Goal: Task Accomplishment & Management: Use online tool/utility

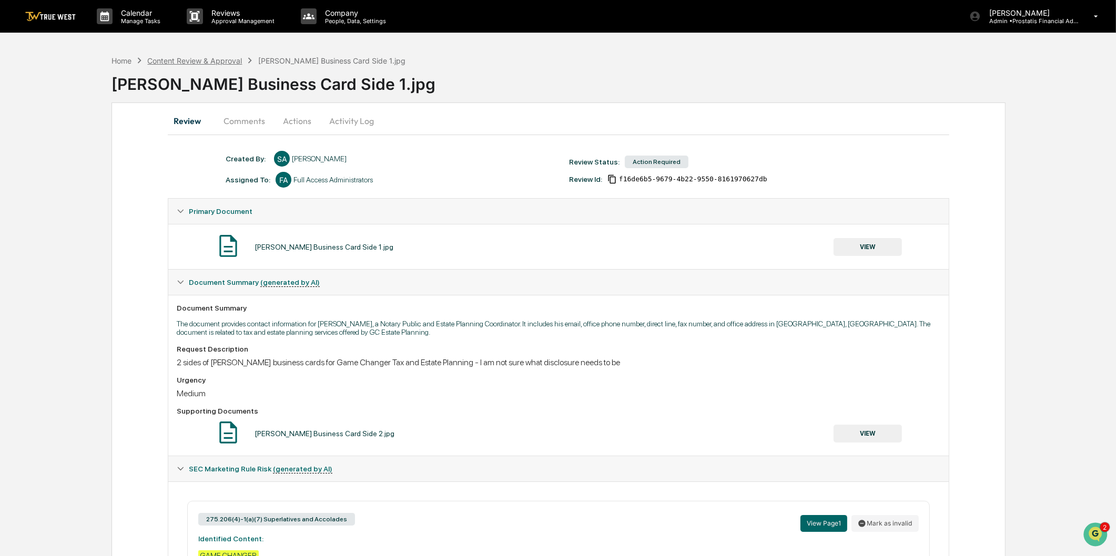
click at [222, 61] on div "Content Review & Approval" at bounding box center [194, 60] width 95 height 9
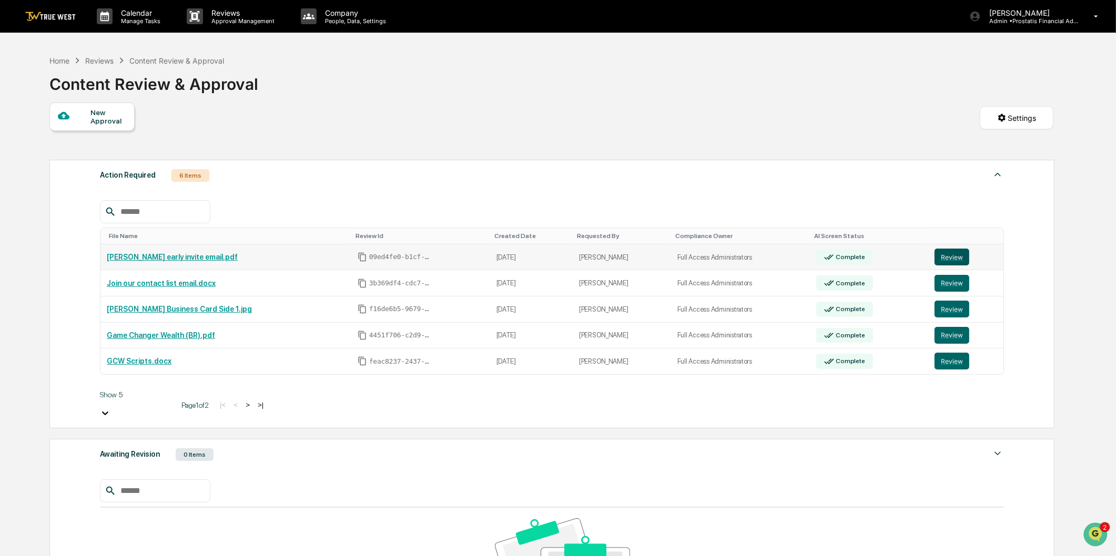
click at [951, 258] on button "Review" at bounding box center [952, 257] width 35 height 17
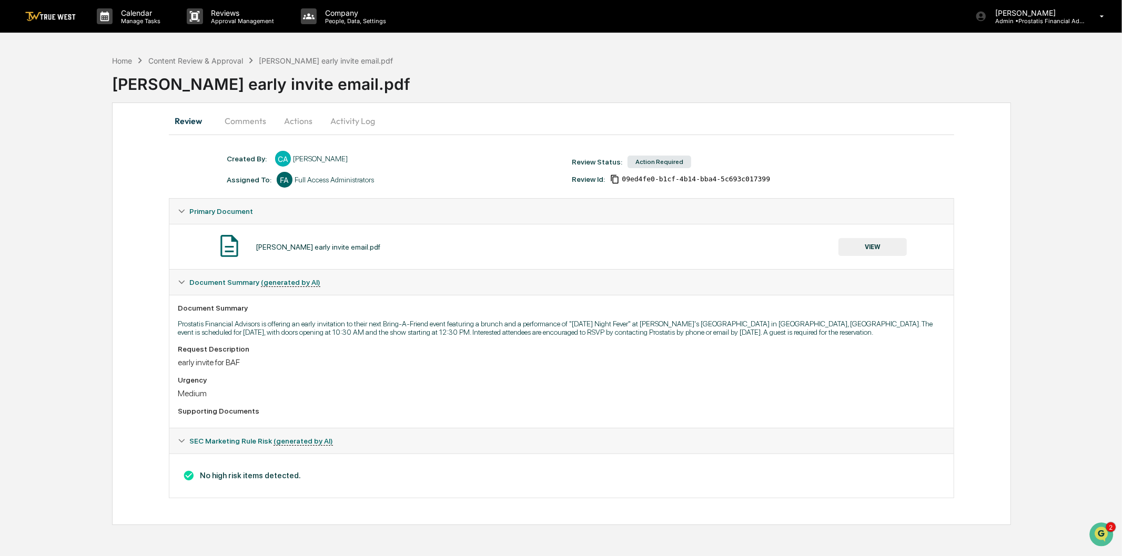
click at [303, 118] on button "Actions" at bounding box center [298, 120] width 47 height 25
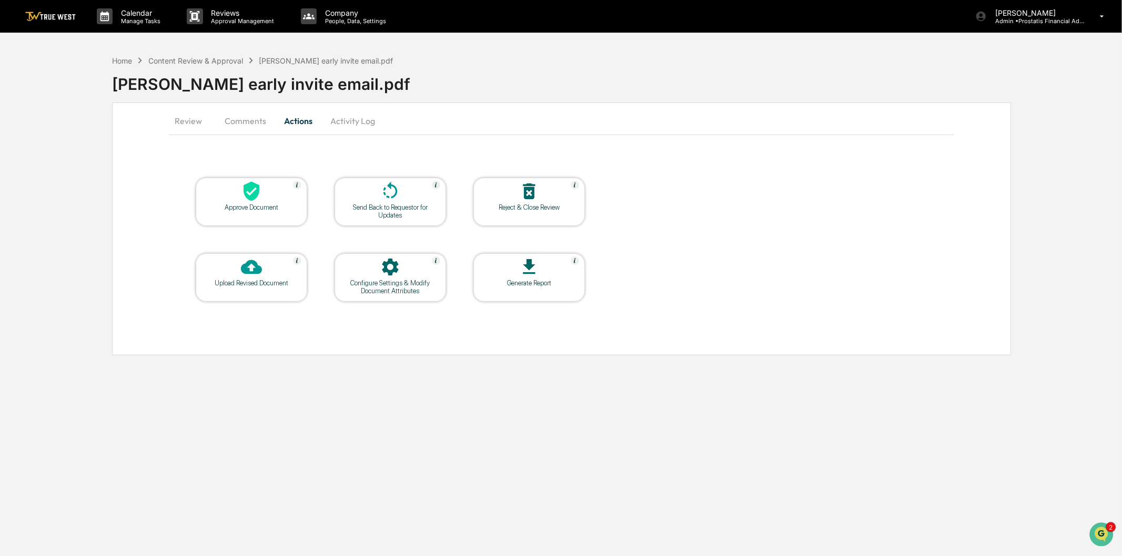
click at [249, 199] on icon at bounding box center [252, 191] width 16 height 19
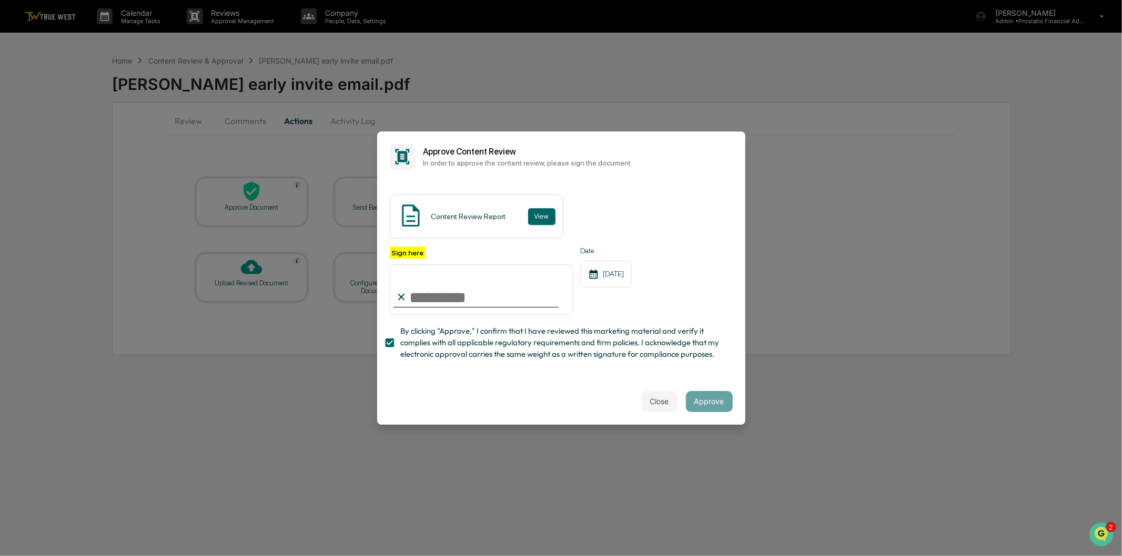
click at [462, 302] on input "Sign here" at bounding box center [482, 290] width 184 height 50
type input "**********"
click at [539, 214] on button "View" at bounding box center [541, 216] width 27 height 17
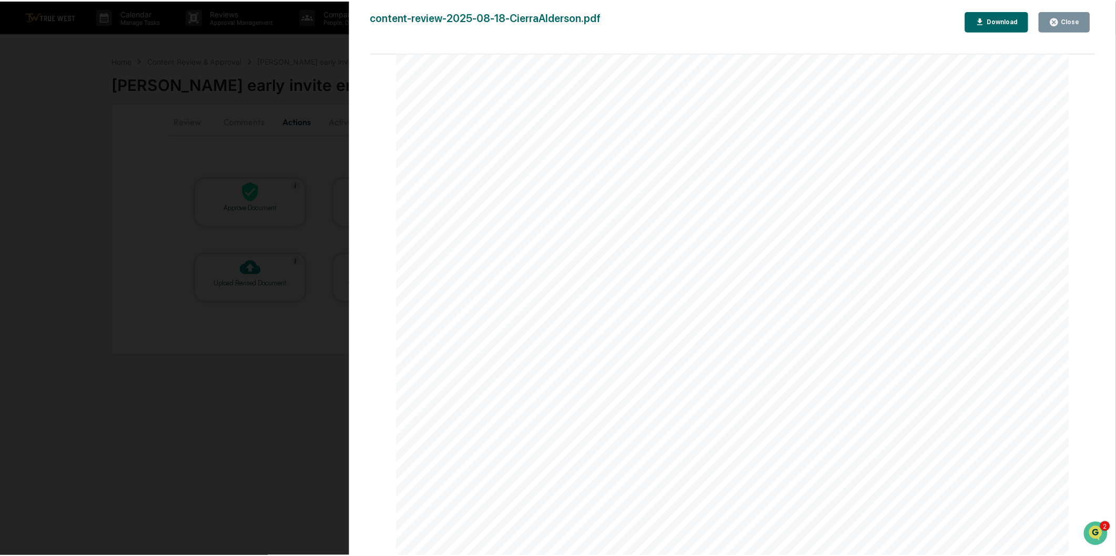
scroll to position [1460, 0]
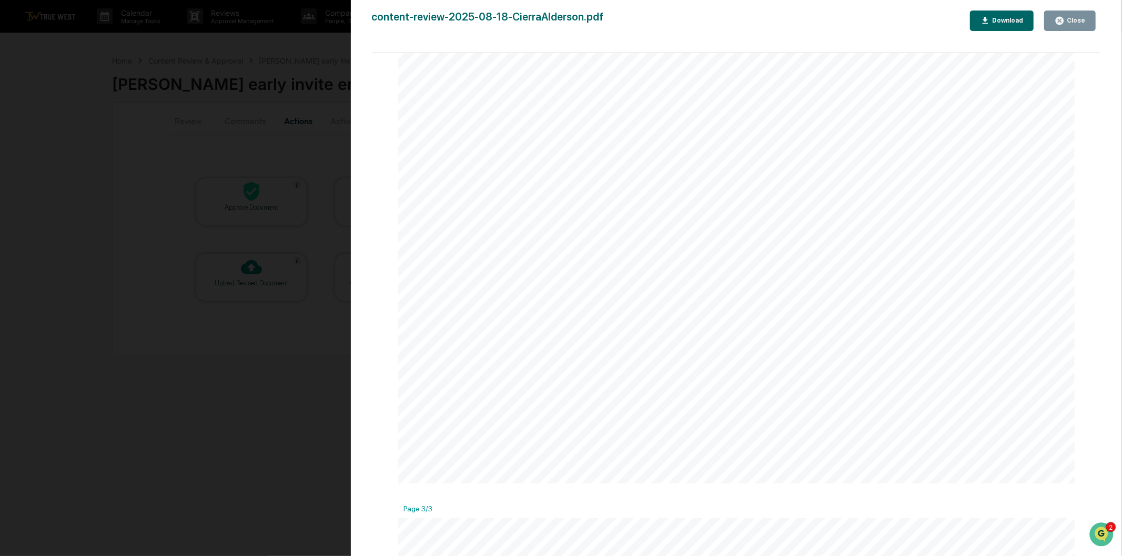
click at [1063, 23] on icon "button" at bounding box center [1060, 21] width 8 height 8
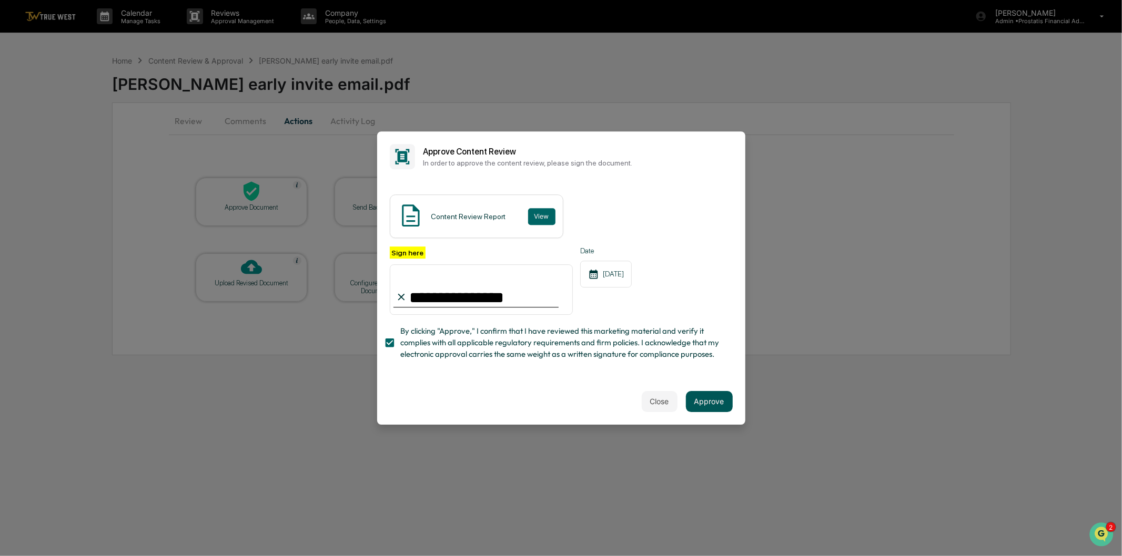
click at [724, 403] on button "Approve" at bounding box center [709, 401] width 47 height 21
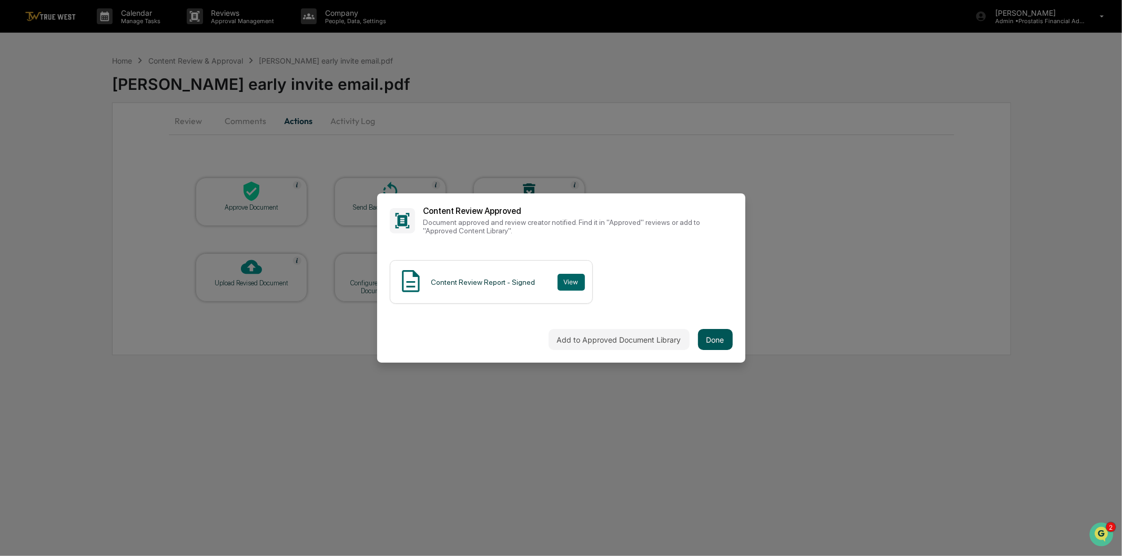
click at [726, 340] on button "Done" at bounding box center [715, 339] width 35 height 21
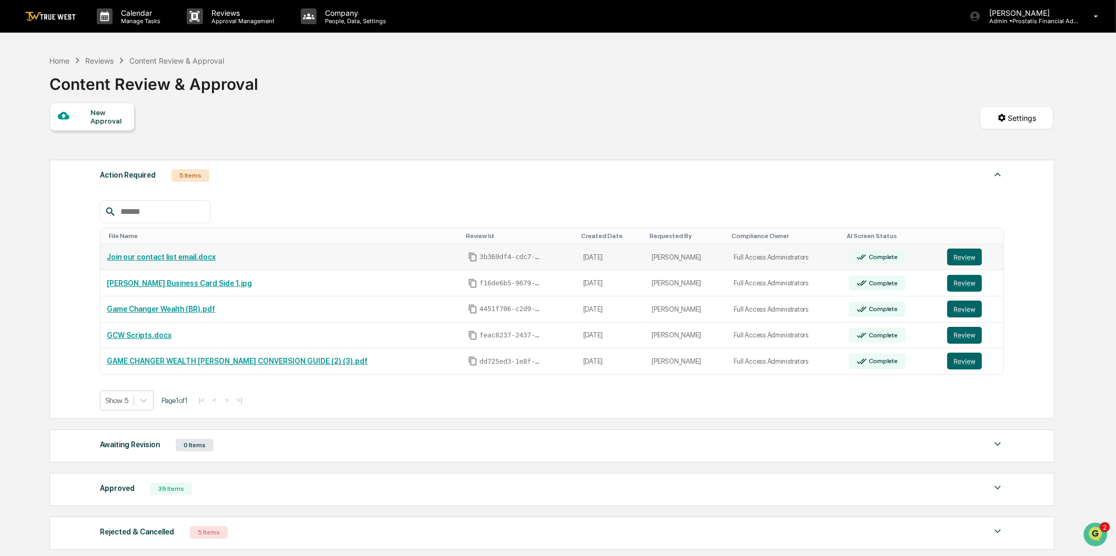
click at [177, 259] on link "Join our contact list email.docx" at bounding box center [161, 257] width 109 height 8
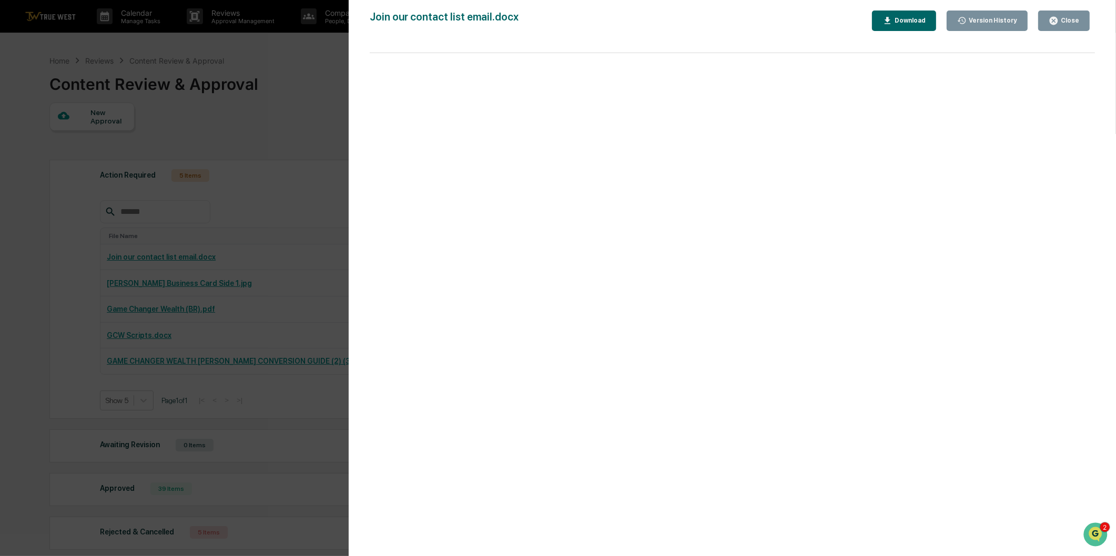
click at [1068, 16] on button "Close" at bounding box center [1064, 21] width 52 height 21
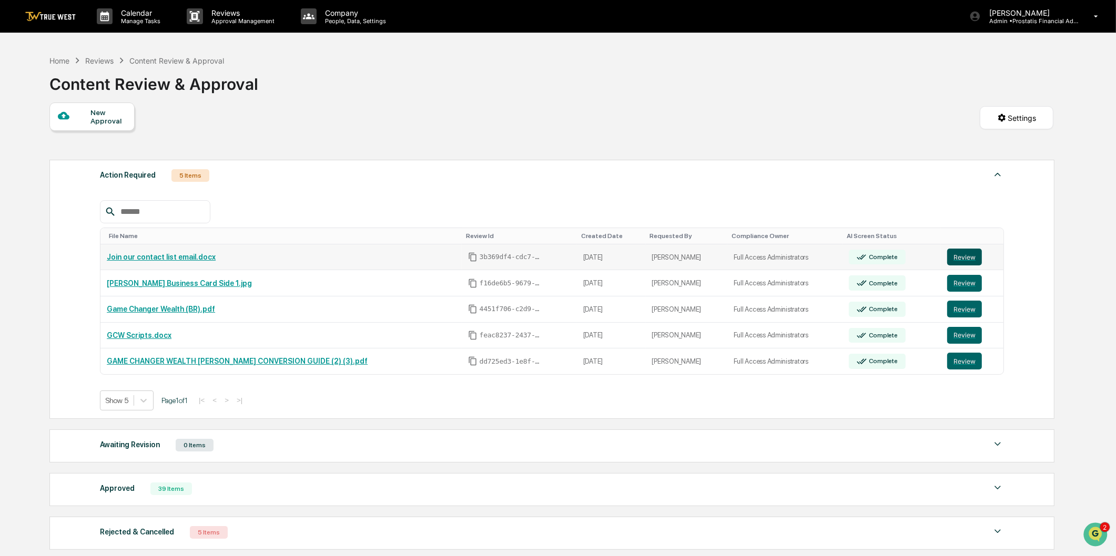
click at [954, 257] on button "Review" at bounding box center [964, 257] width 35 height 17
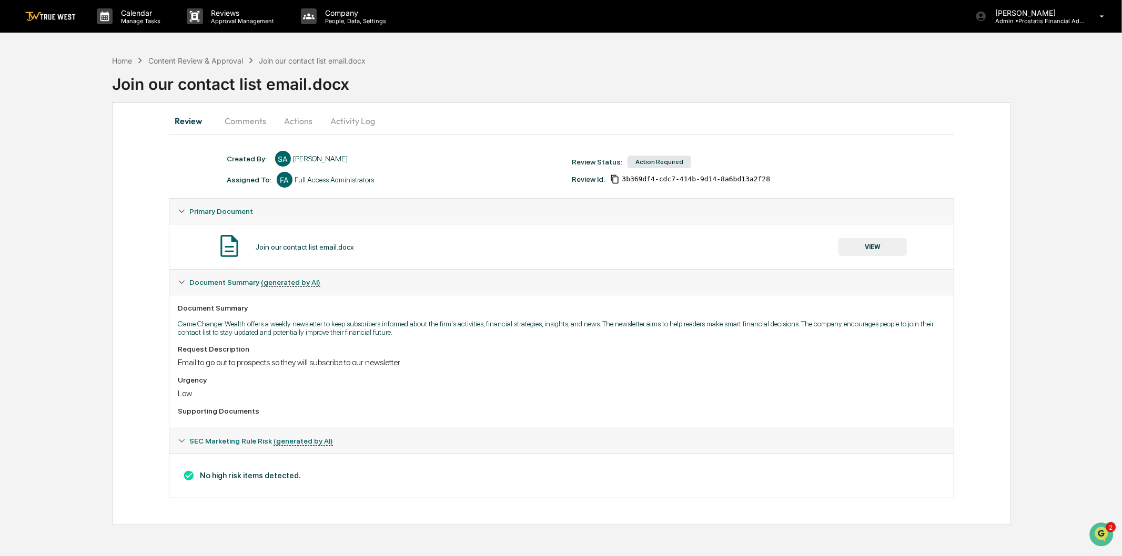
click at [348, 123] on button "Activity Log" at bounding box center [353, 120] width 62 height 25
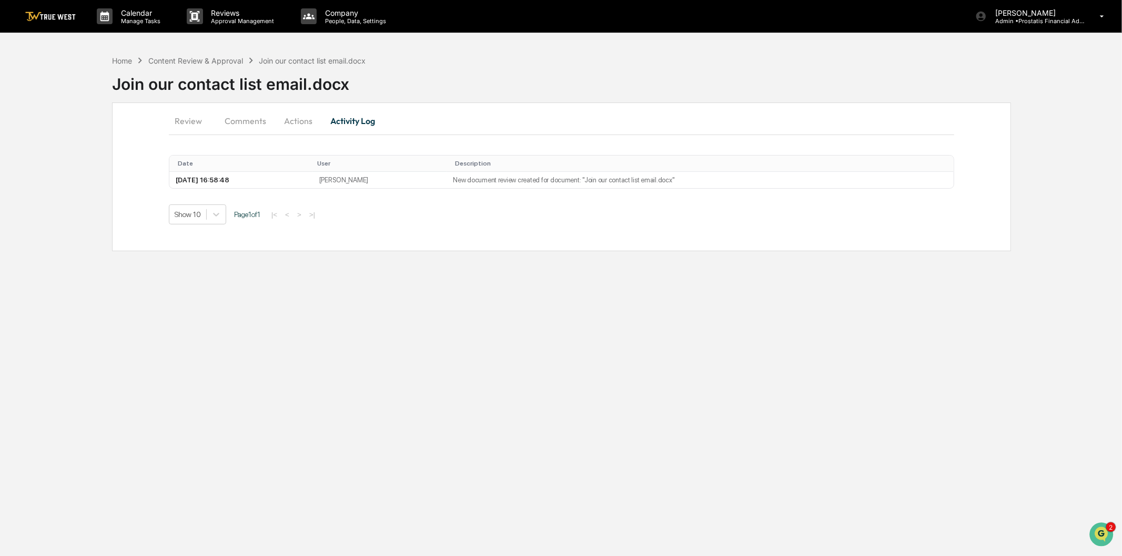
click at [289, 123] on button "Actions" at bounding box center [298, 120] width 47 height 25
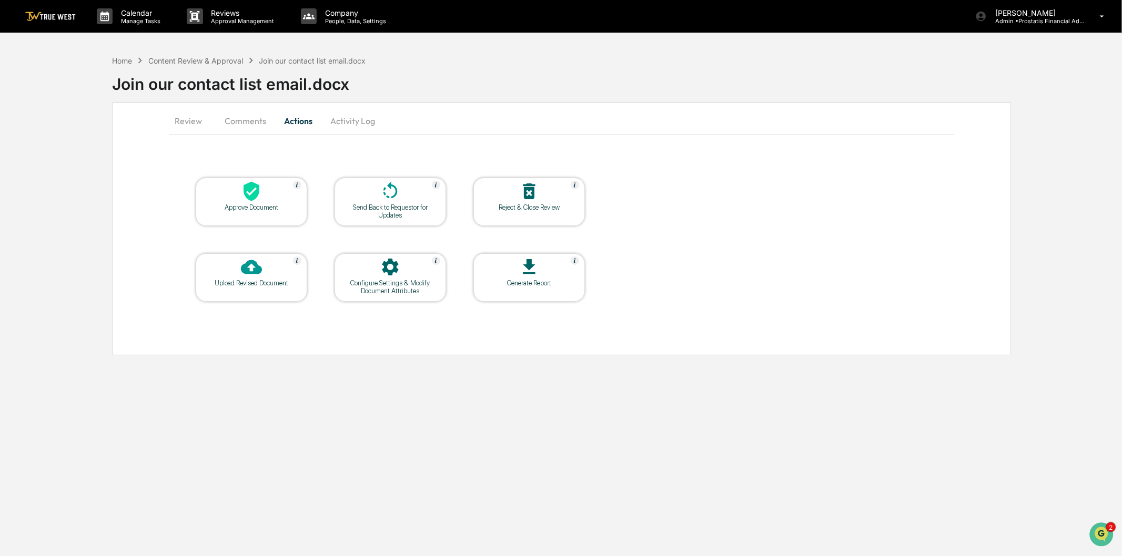
click at [269, 204] on div "Approve Document" at bounding box center [251, 208] width 95 height 8
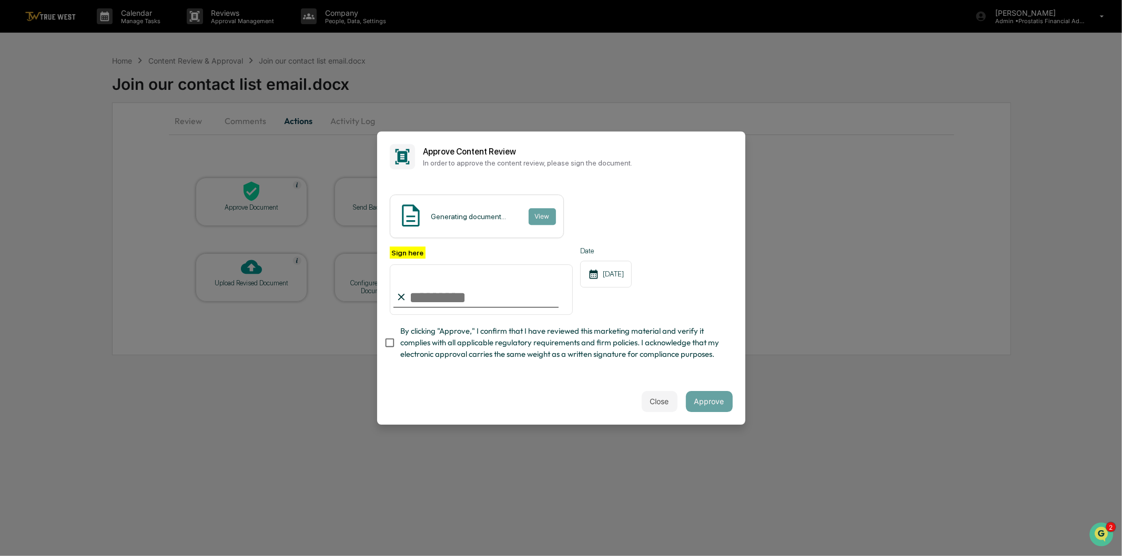
click at [434, 302] on input "Sign here" at bounding box center [482, 290] width 184 height 50
type input "**********"
click at [531, 218] on button "View" at bounding box center [541, 216] width 27 height 17
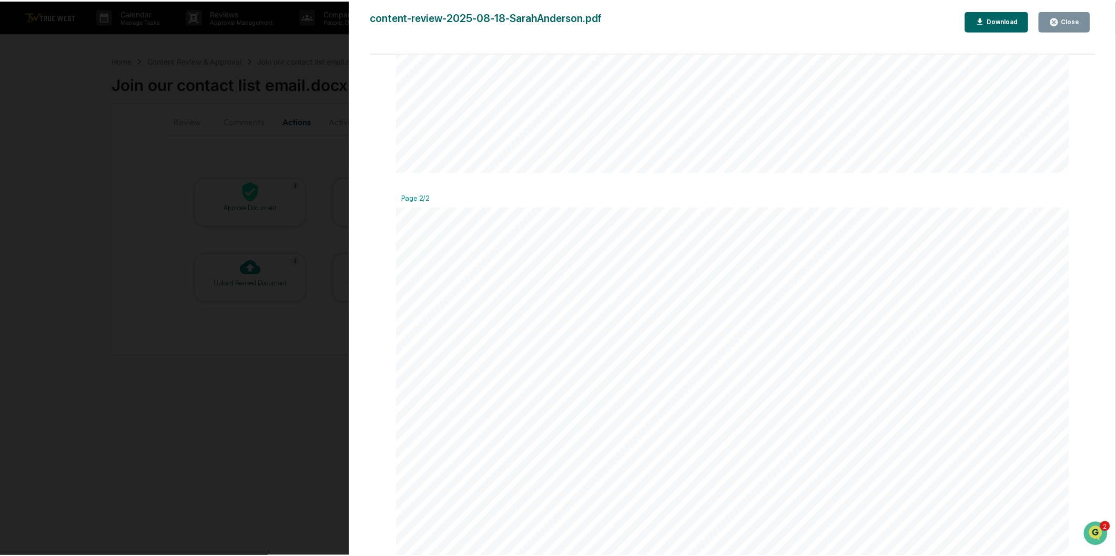
scroll to position [920, 0]
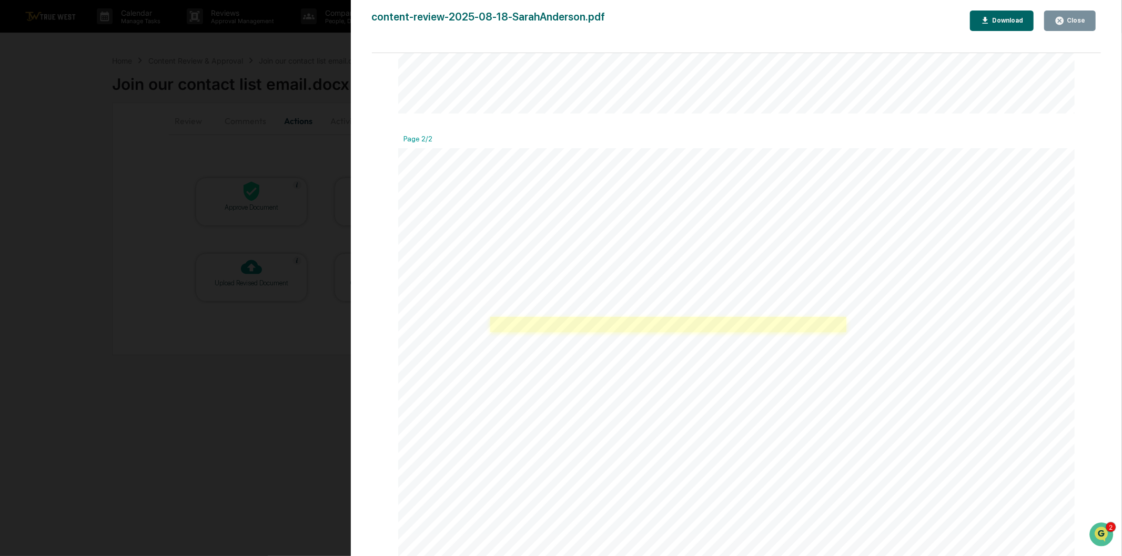
click at [754, 324] on link at bounding box center [668, 325] width 356 height 16
click at [1076, 19] on div "Close" at bounding box center [1074, 20] width 21 height 7
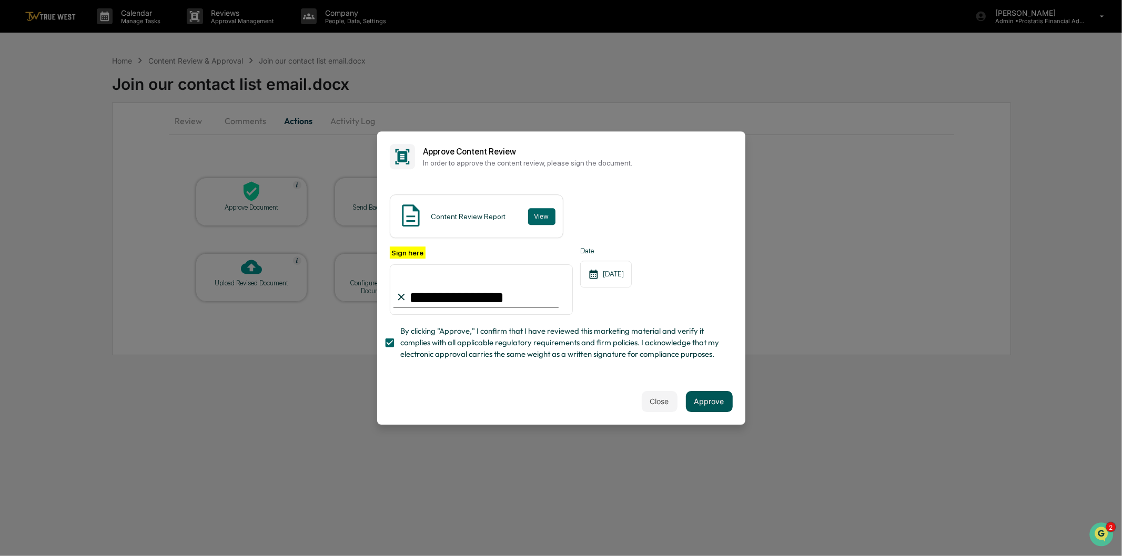
click at [717, 407] on button "Approve" at bounding box center [709, 401] width 47 height 21
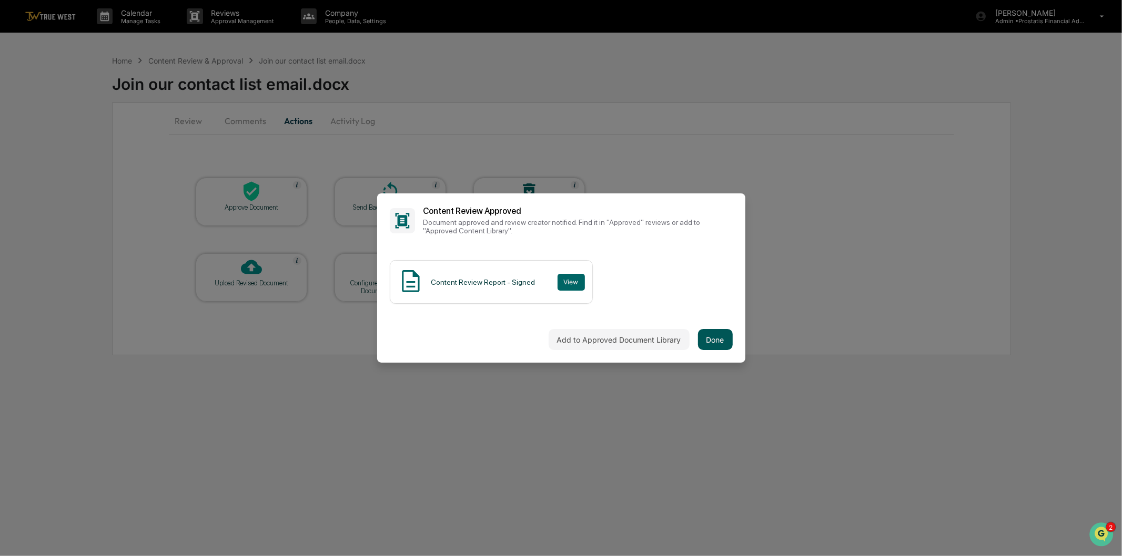
click at [718, 339] on button "Done" at bounding box center [715, 339] width 35 height 21
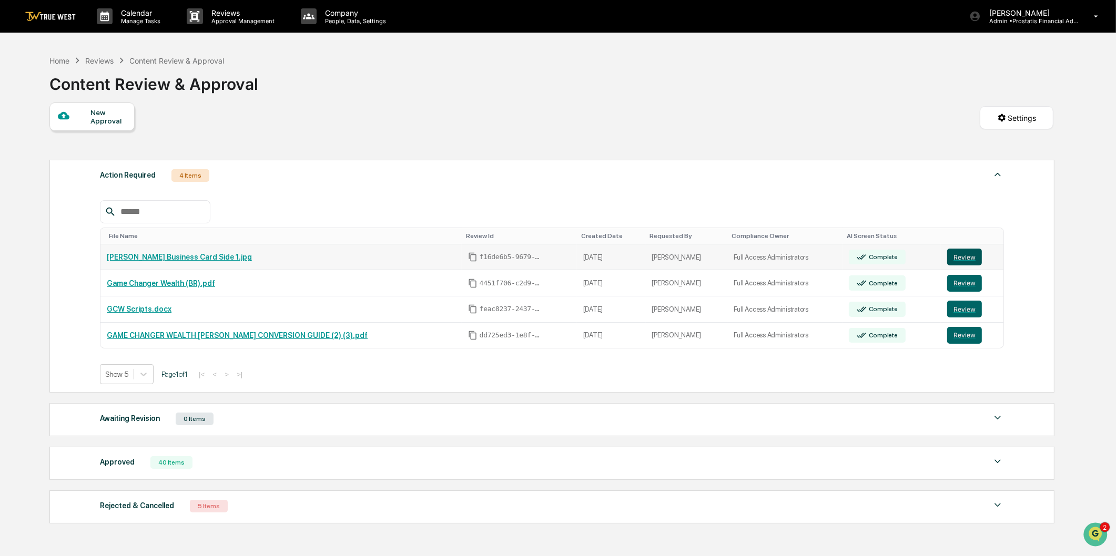
click at [962, 259] on button "Review" at bounding box center [964, 257] width 35 height 17
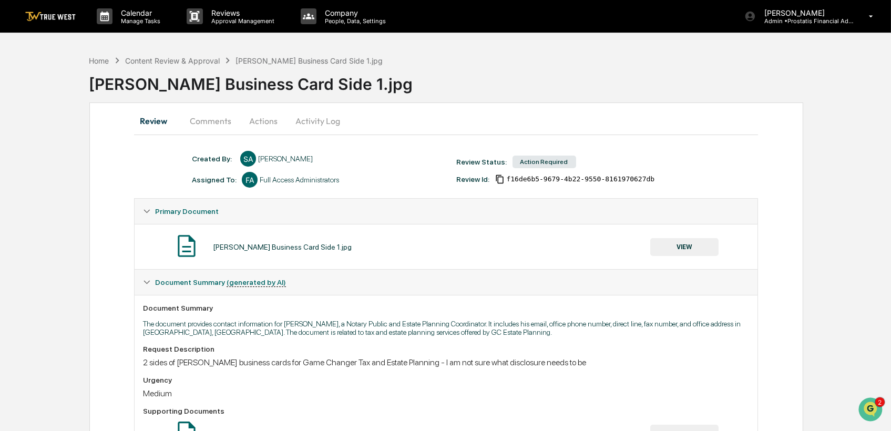
click at [22, 182] on div "Home Content Review & Approval Michael Business Card Side 1.jpg Michael Busines…" at bounding box center [445, 363] width 891 height 627
click at [823, 198] on div "Home Content Review & Approval Michael Business Card Side 1.jpg Michael Busines…" at bounding box center [445, 363] width 891 height 627
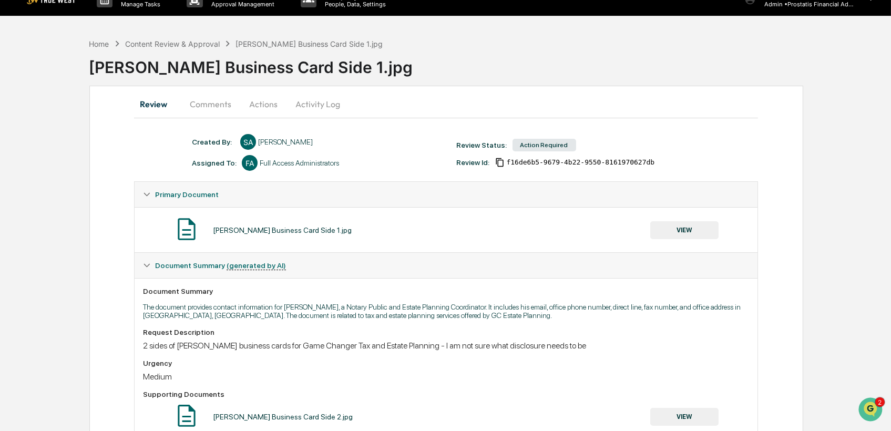
scroll to position [15, 0]
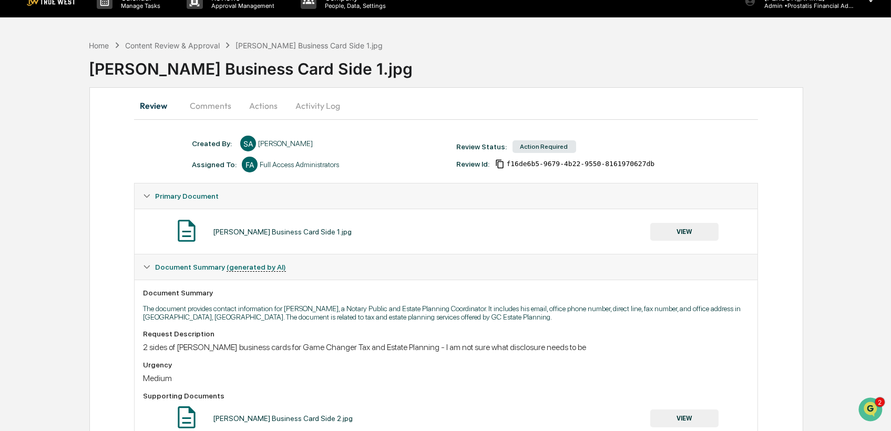
click at [696, 232] on button "VIEW" at bounding box center [685, 232] width 68 height 18
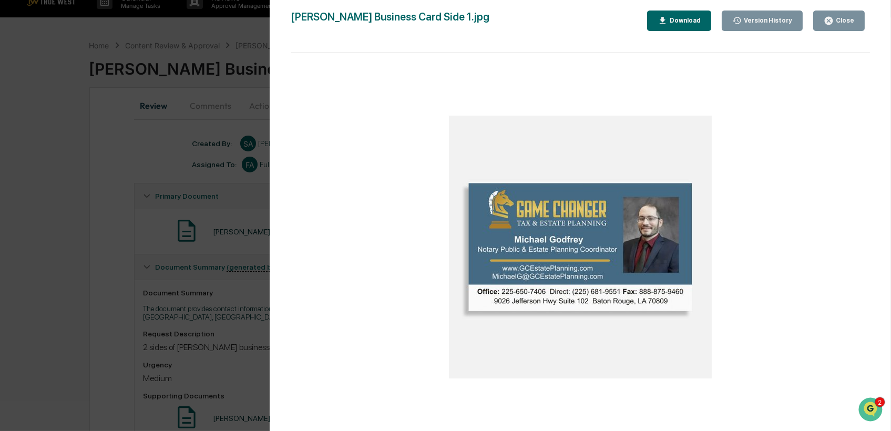
click at [847, 22] on div "Close" at bounding box center [844, 20] width 21 height 7
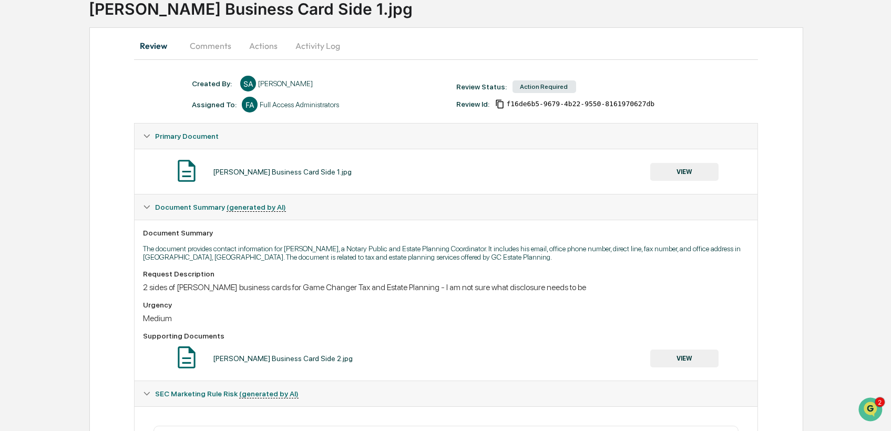
scroll to position [76, 0]
click at [683, 171] on button "VIEW" at bounding box center [685, 172] width 68 height 18
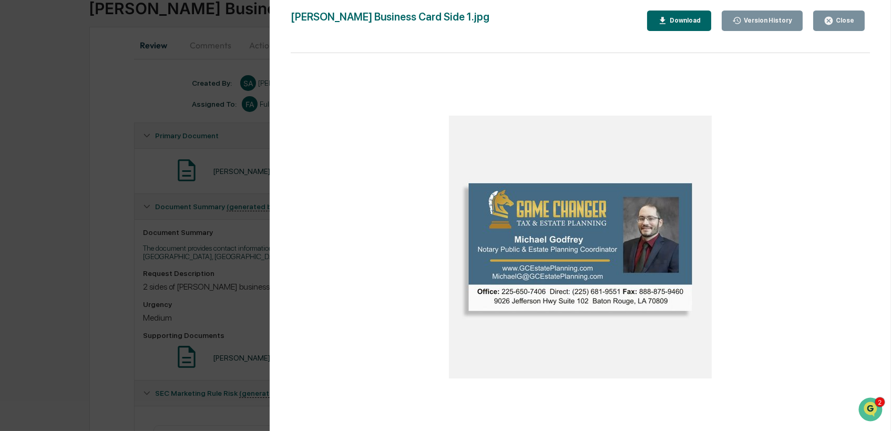
click at [831, 20] on icon "button" at bounding box center [829, 21] width 10 height 10
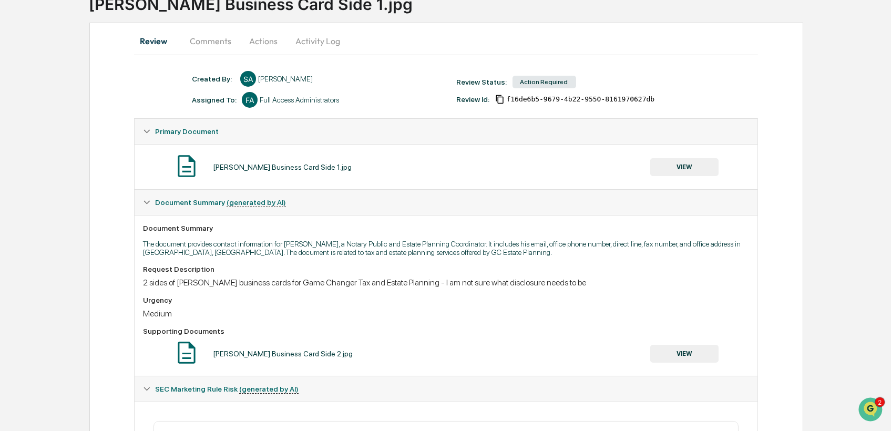
scroll to position [0, 0]
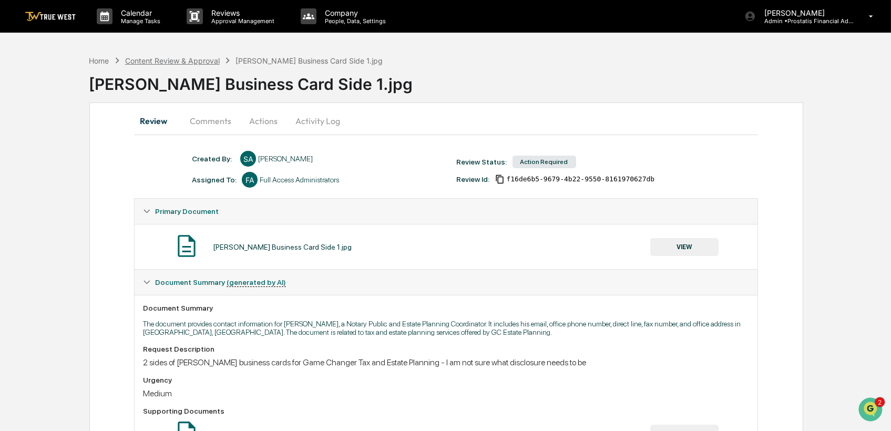
click at [198, 56] on div "Content Review & Approval" at bounding box center [172, 60] width 95 height 9
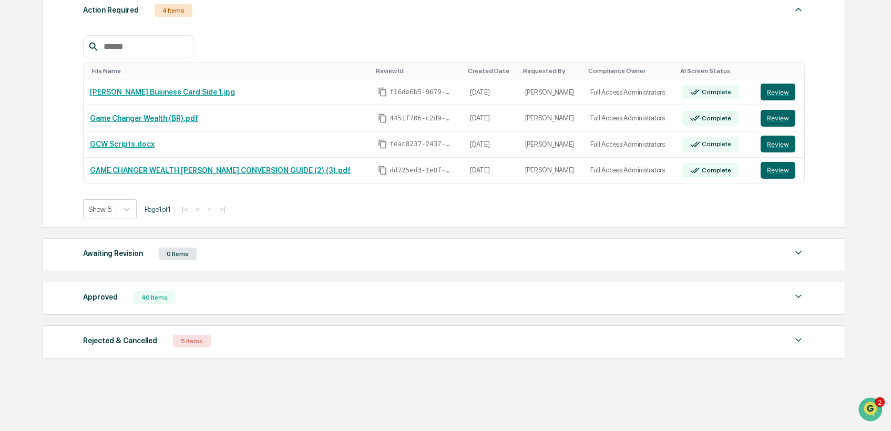
scroll to position [180, 0]
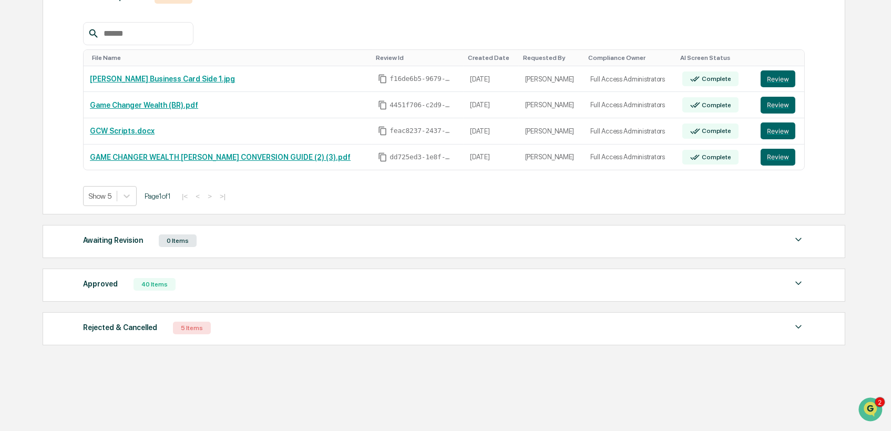
click at [195, 286] on div "Approved 40 Items" at bounding box center [444, 284] width 722 height 15
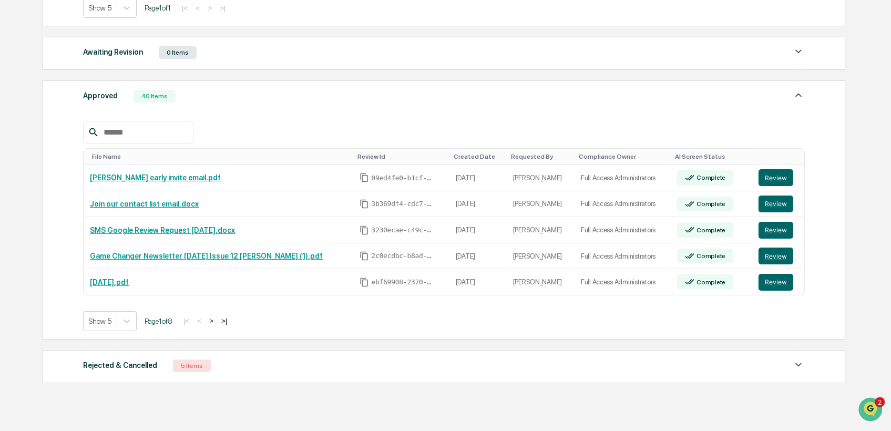
scroll to position [405, 0]
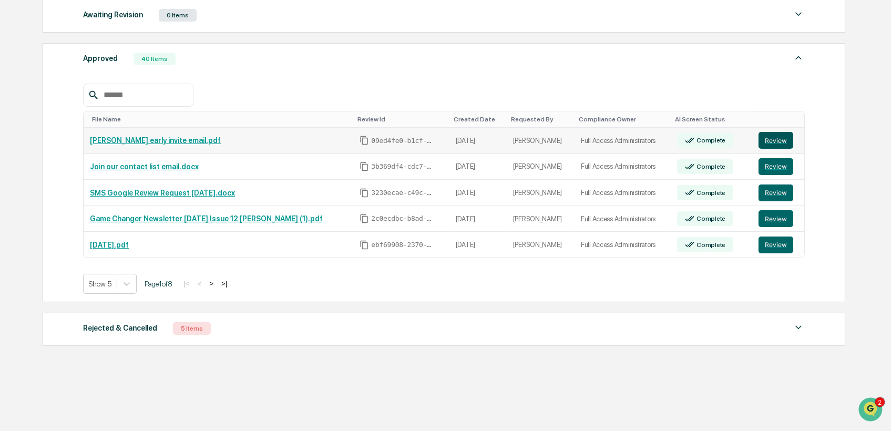
click at [768, 136] on button "Review" at bounding box center [776, 140] width 35 height 17
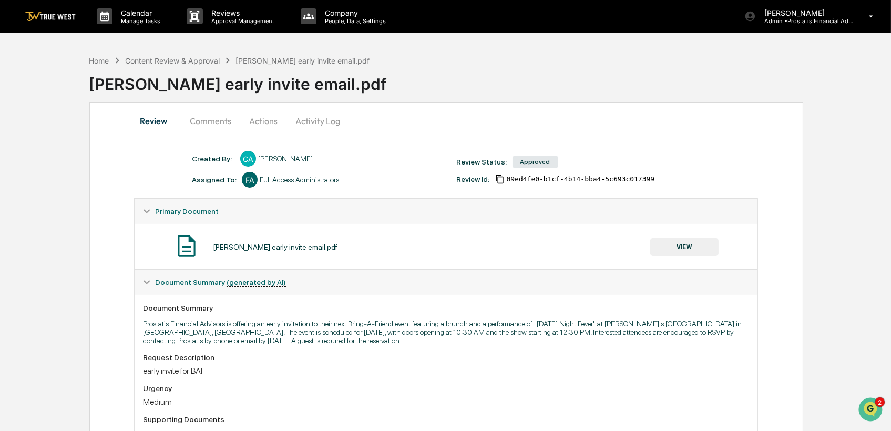
click at [698, 241] on button "VIEW" at bounding box center [685, 247] width 68 height 18
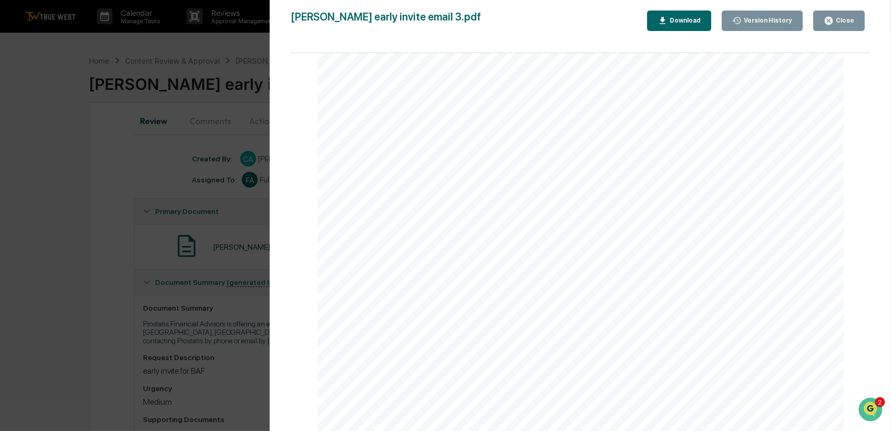
scroll to position [130, 0]
click at [828, 28] on button "Close" at bounding box center [840, 21] width 52 height 21
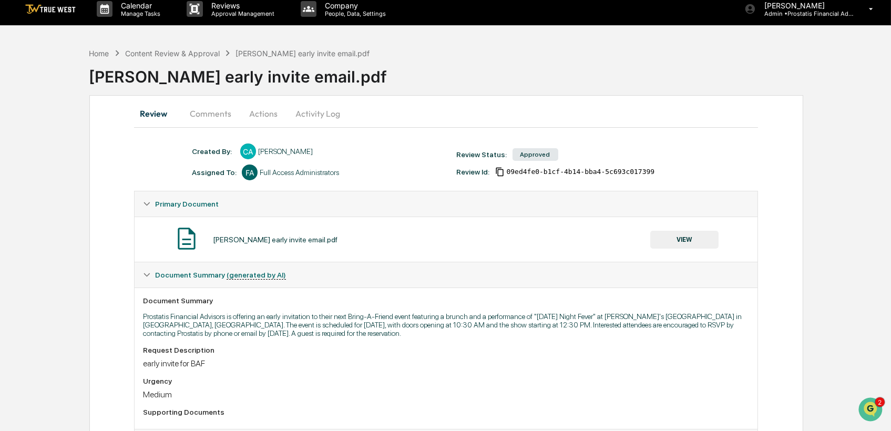
scroll to position [5, 0]
